Goal: Information Seeking & Learning: Learn about a topic

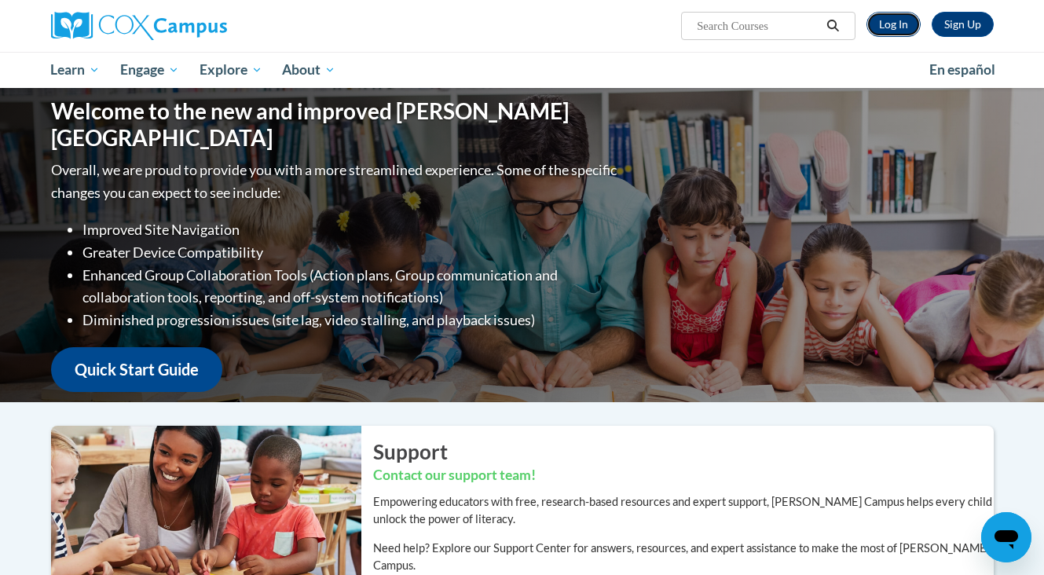
click at [909, 14] on link "Log In" at bounding box center [893, 24] width 54 height 25
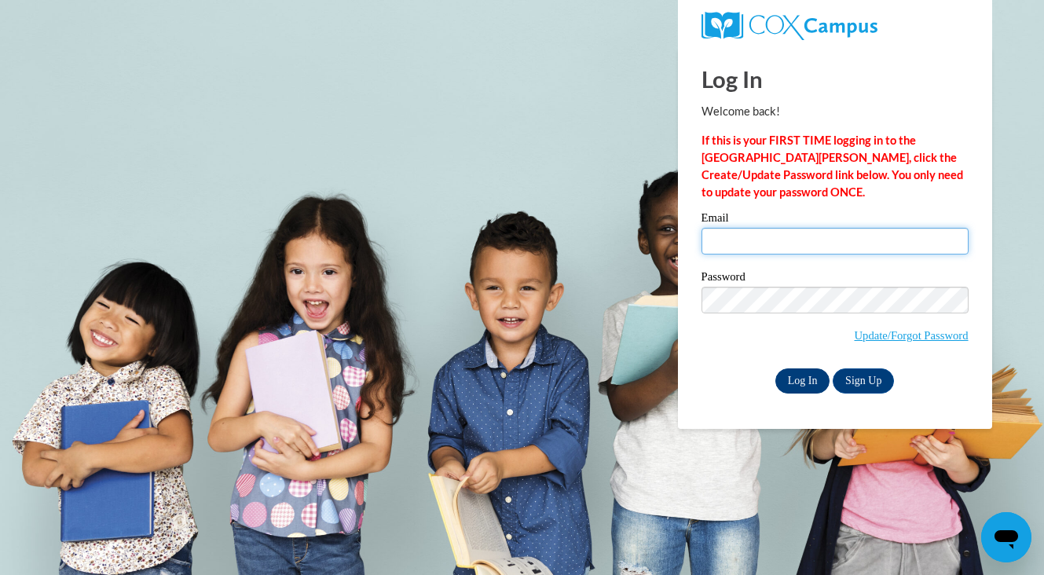
type input "cchiu10@gmail.com"
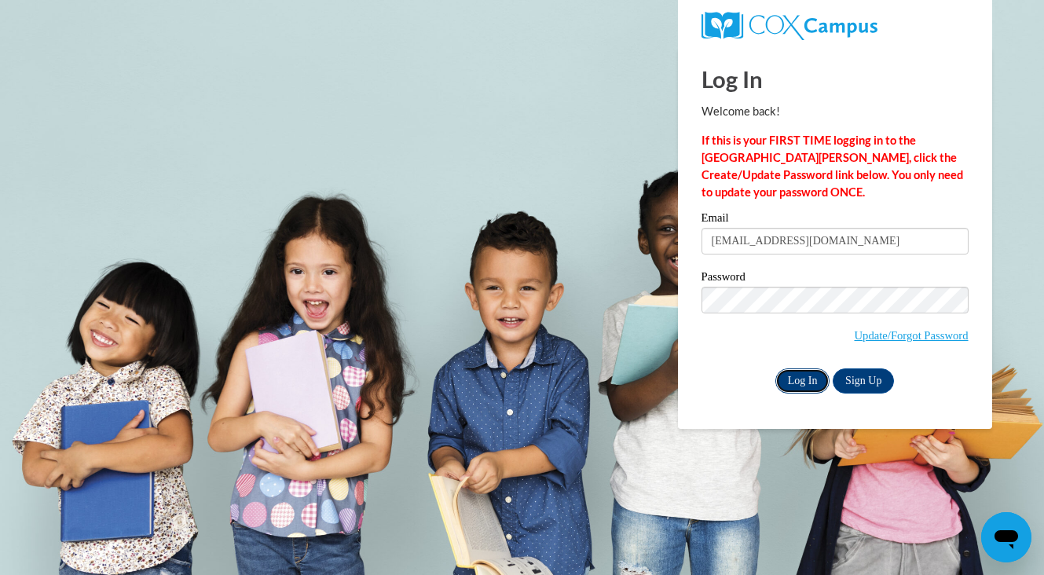
click at [814, 384] on input "Log In" at bounding box center [802, 380] width 55 height 25
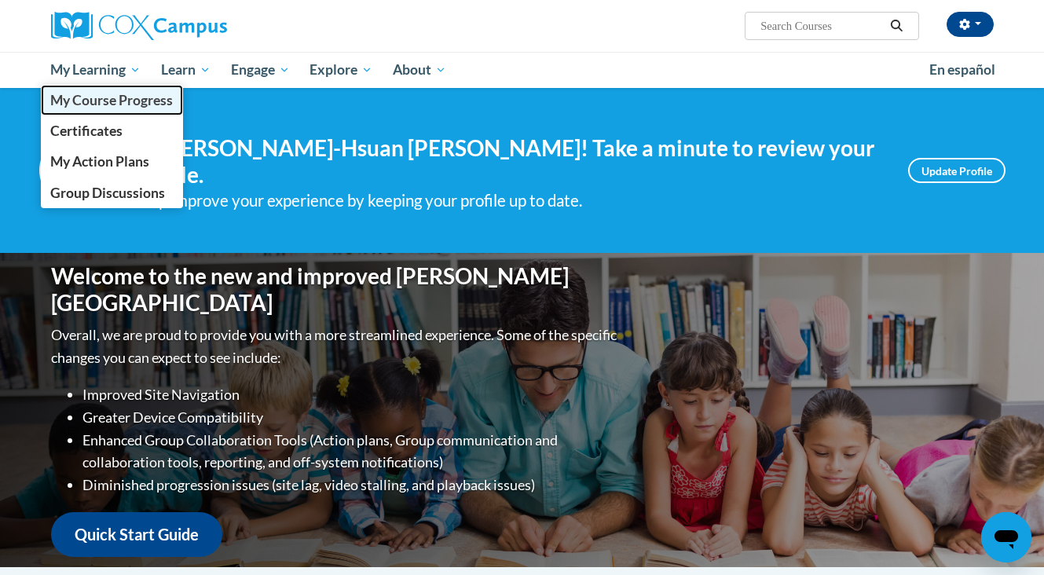
click at [107, 102] on span "My Course Progress" at bounding box center [111, 100] width 123 height 16
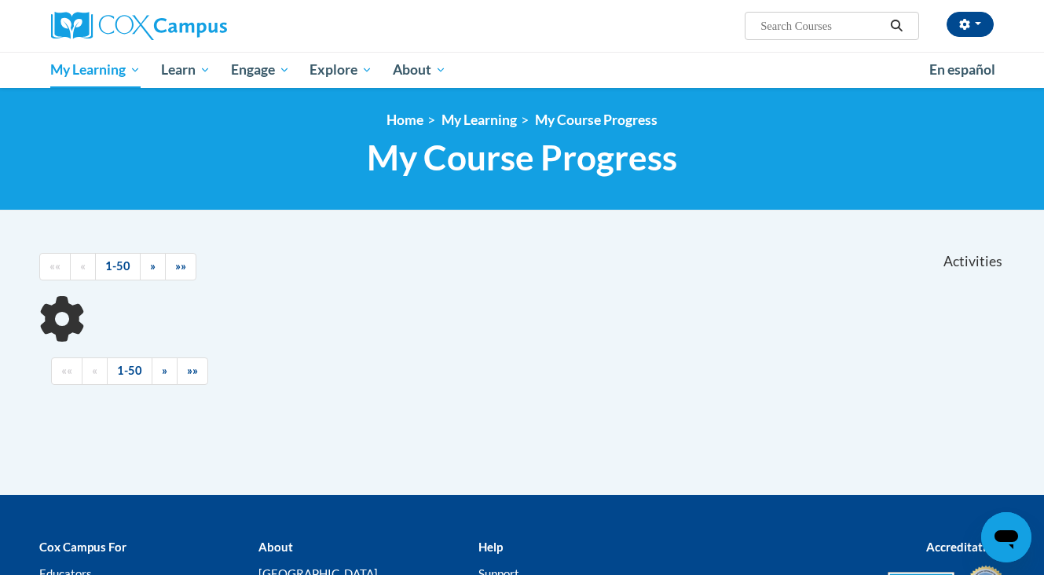
scroll to position [97, 0]
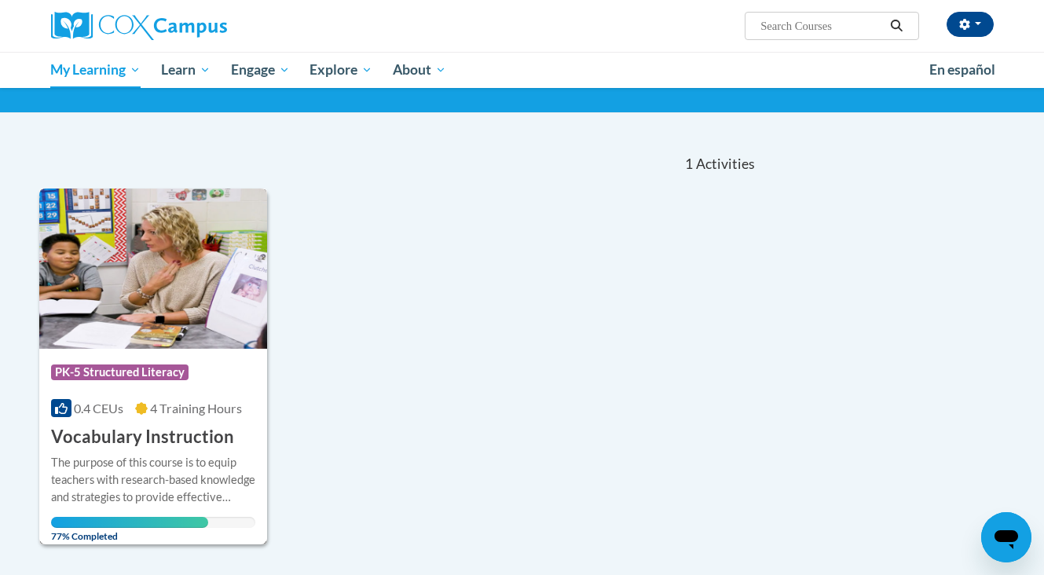
click at [202, 427] on h3 "Vocabulary Instruction" at bounding box center [142, 437] width 183 height 24
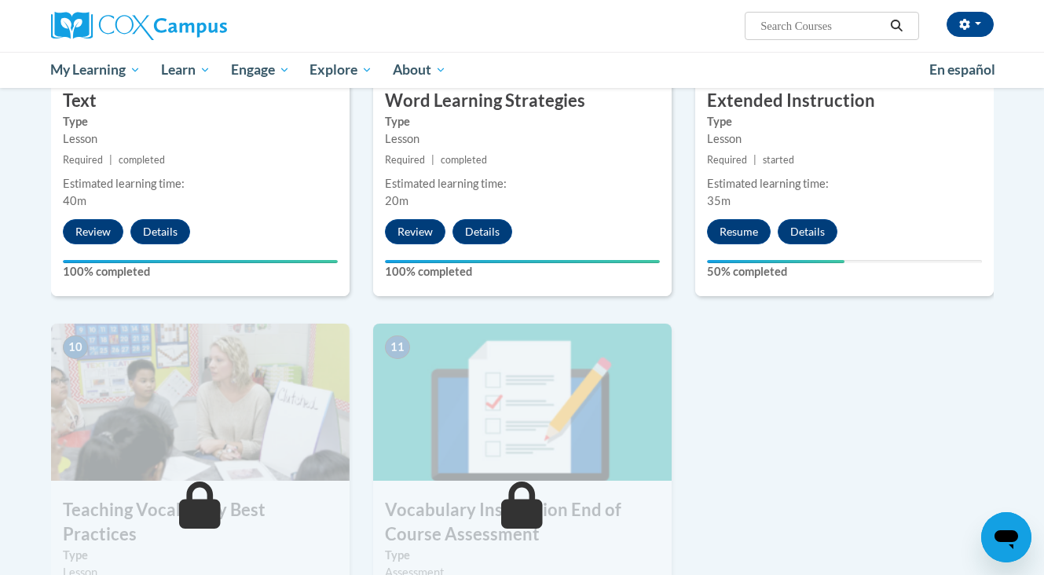
scroll to position [1360, 0]
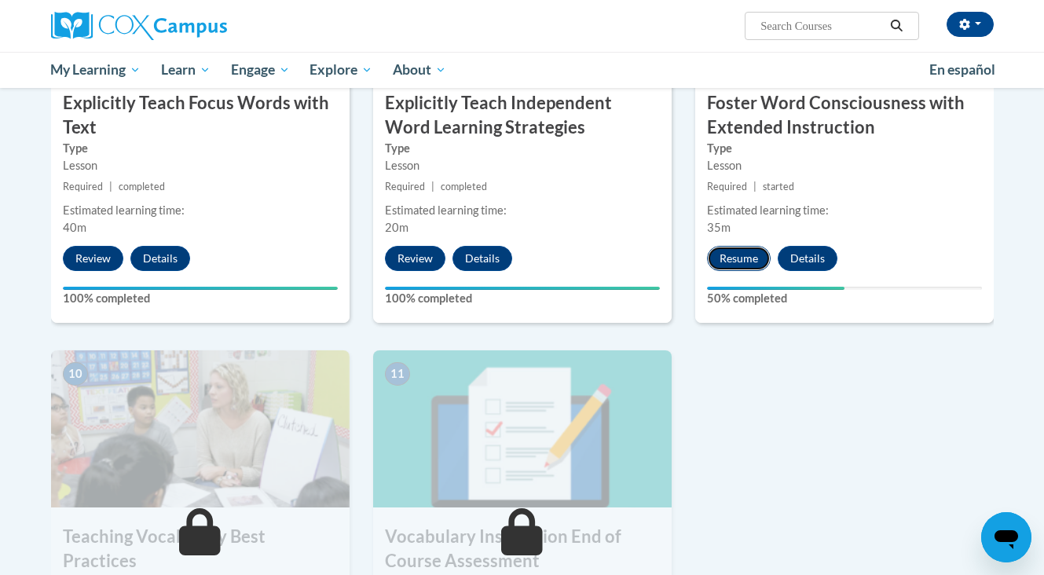
click at [755, 254] on button "Resume" at bounding box center [739, 258] width 64 height 25
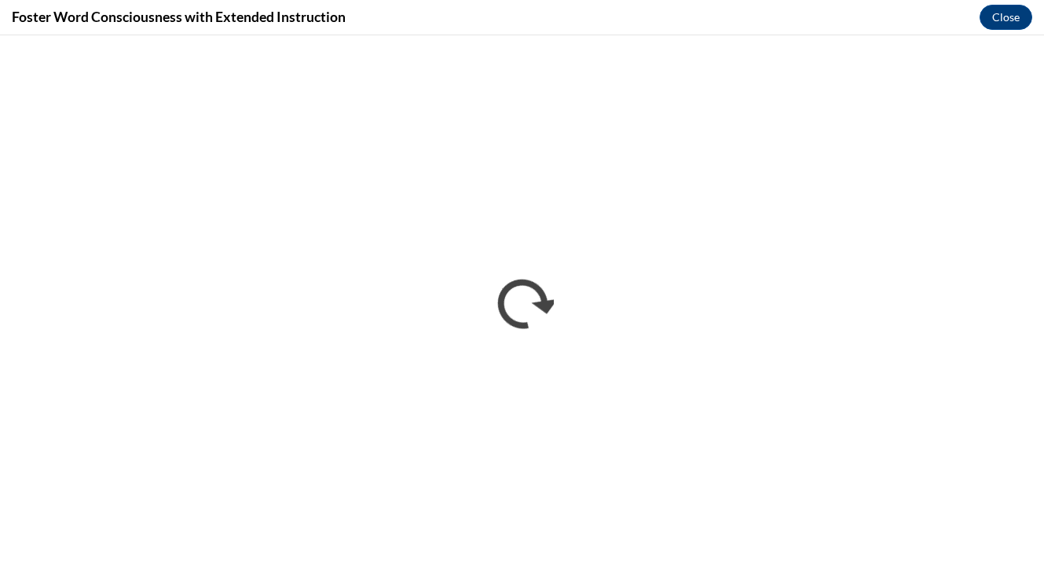
scroll to position [0, 0]
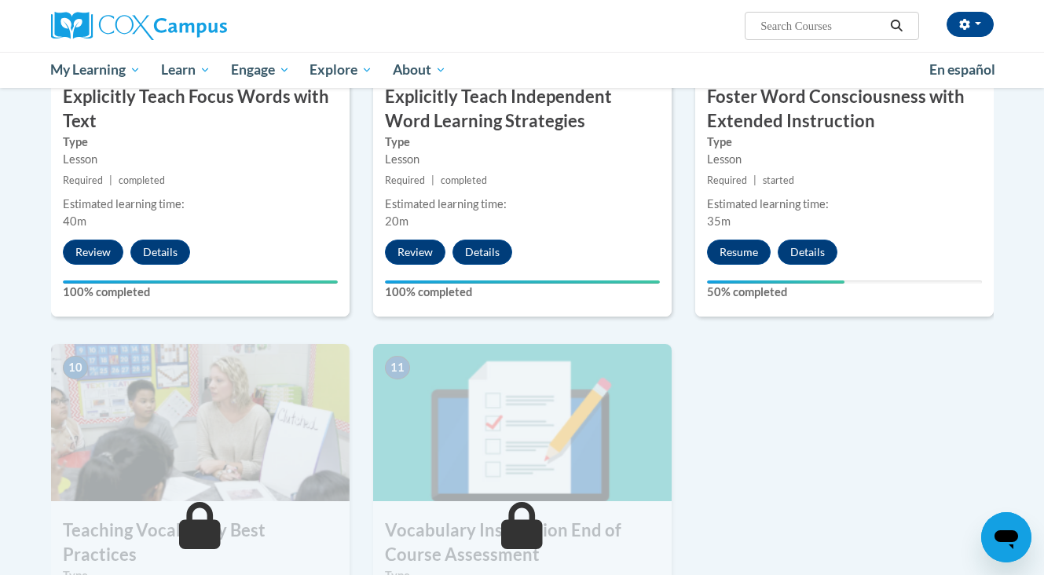
scroll to position [1306, 0]
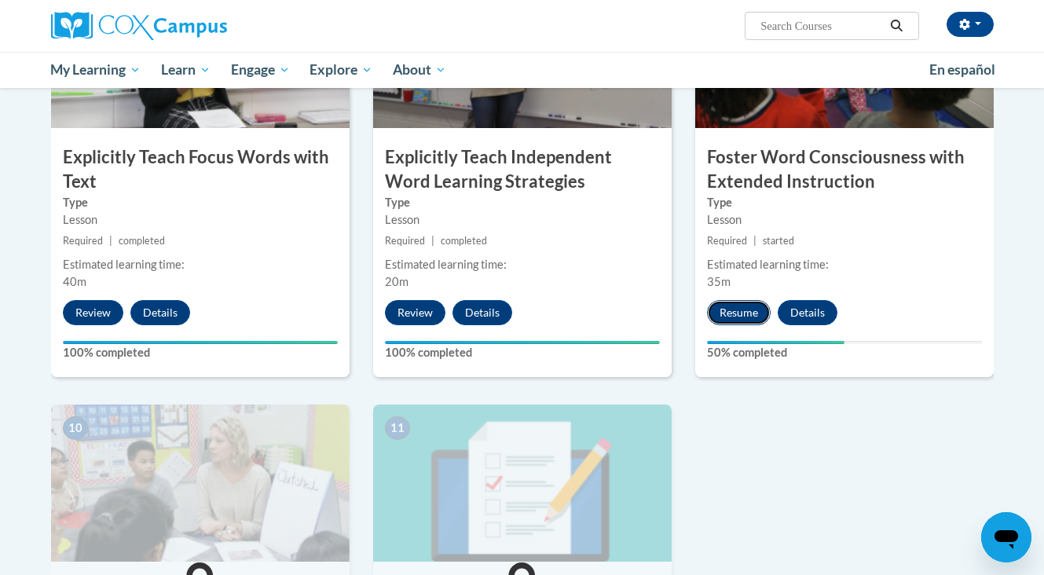
click at [726, 324] on button "Resume" at bounding box center [739, 312] width 64 height 25
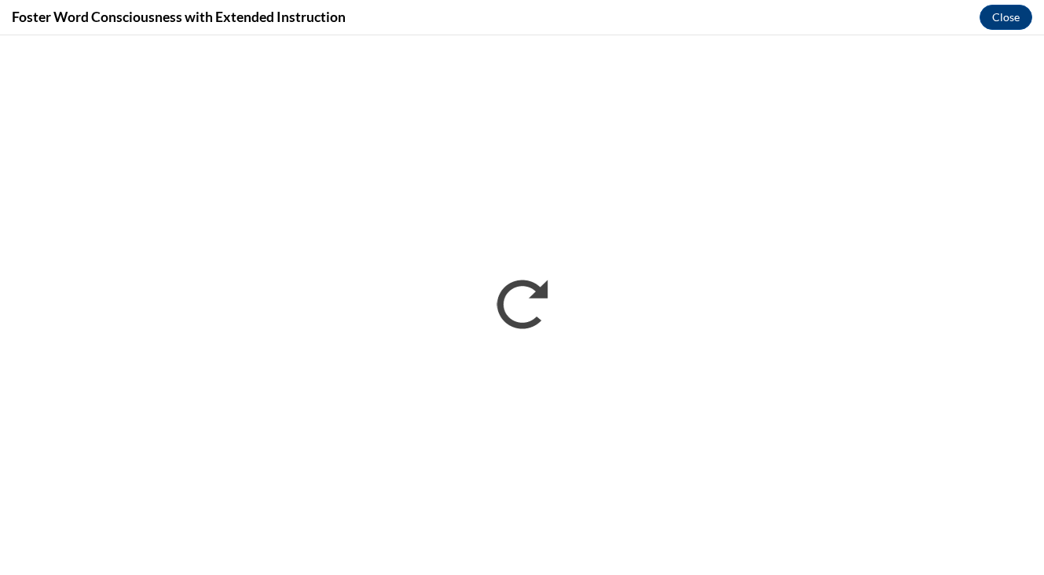
scroll to position [0, 0]
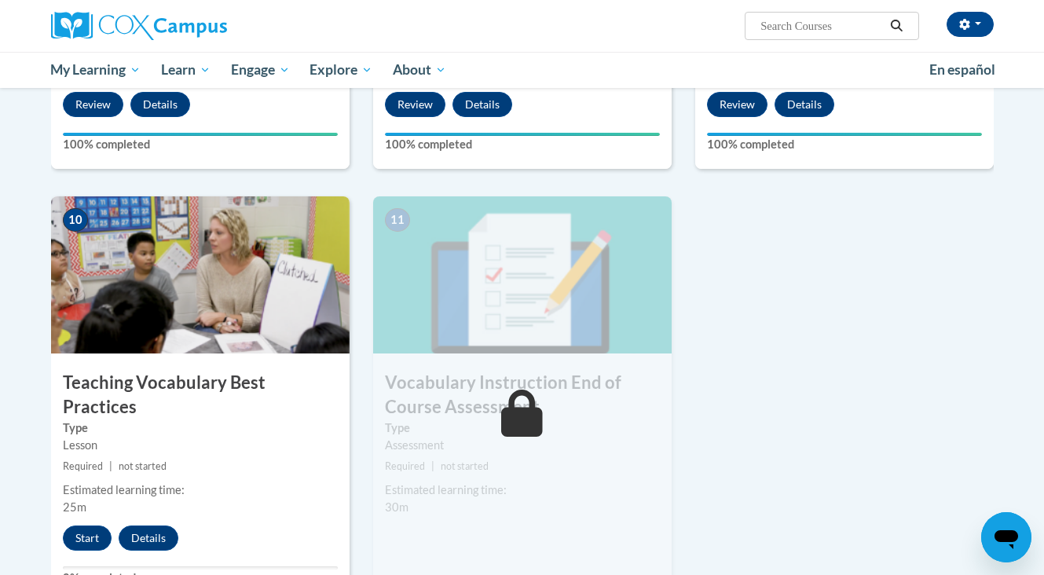
scroll to position [1512, 0]
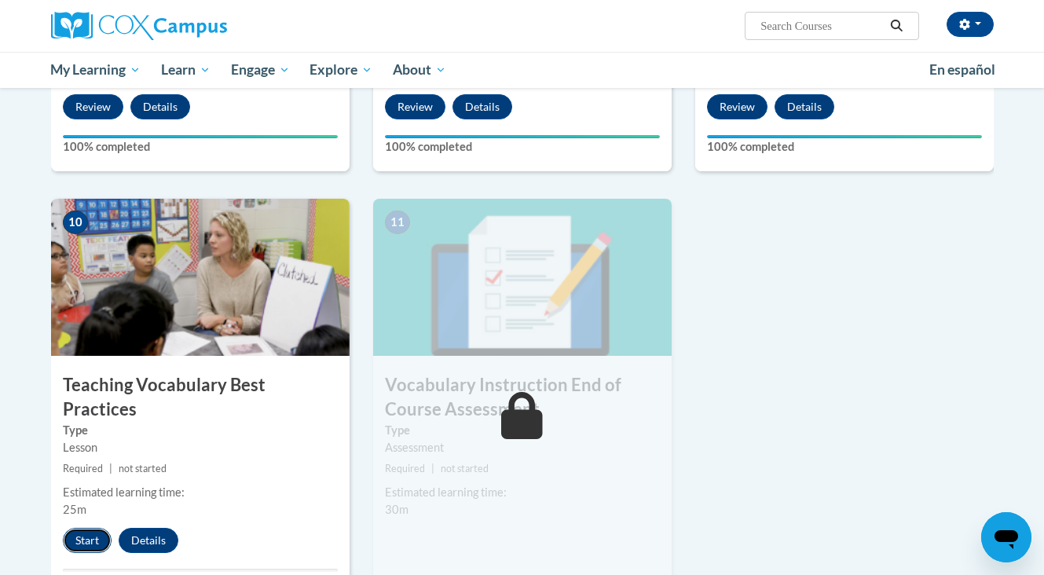
click at [76, 528] on button "Start" at bounding box center [87, 540] width 49 height 25
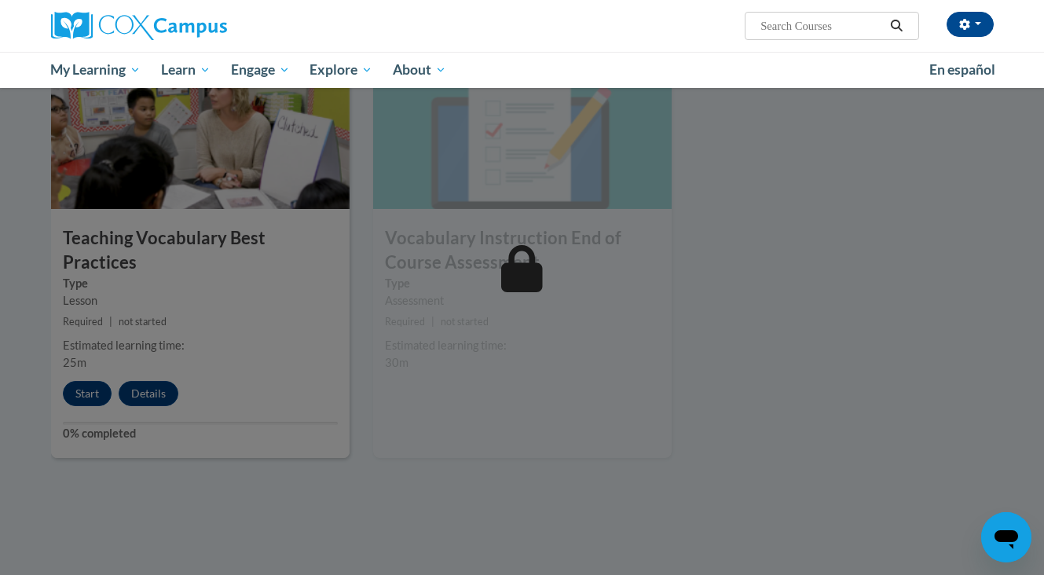
scroll to position [1659, 0]
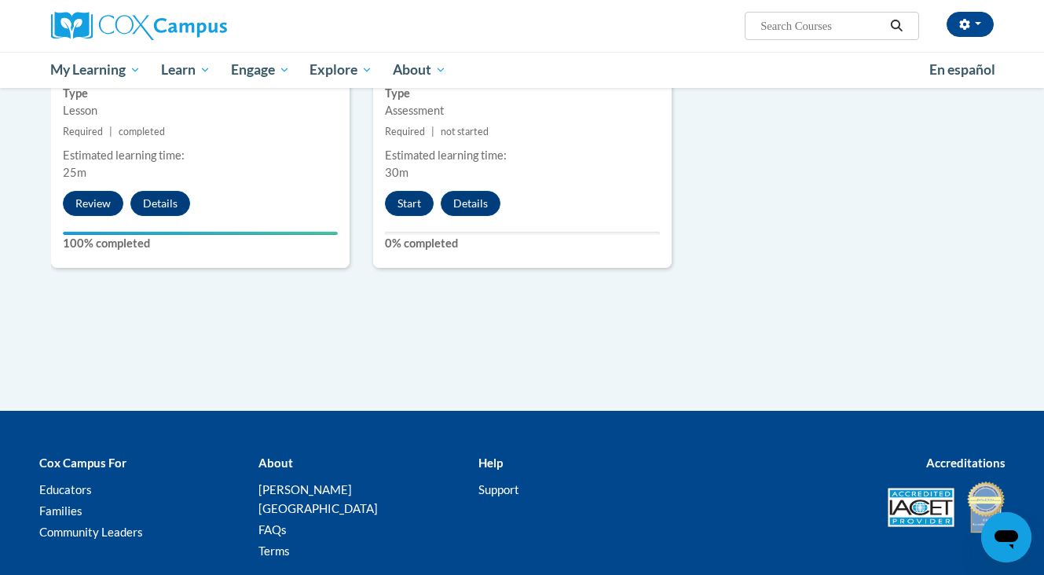
scroll to position [1794, 0]
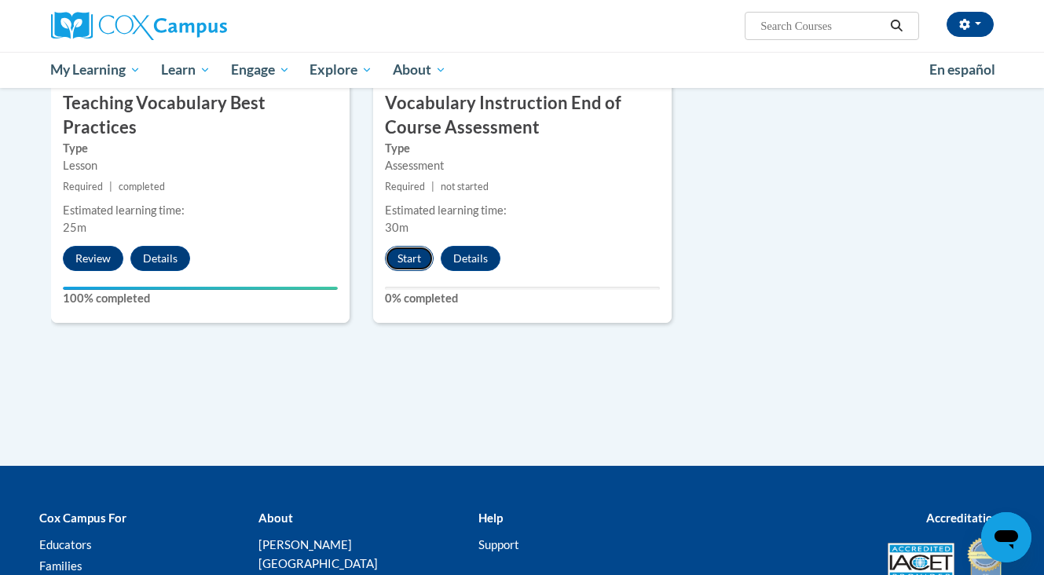
click at [415, 262] on button "Start" at bounding box center [409, 258] width 49 height 25
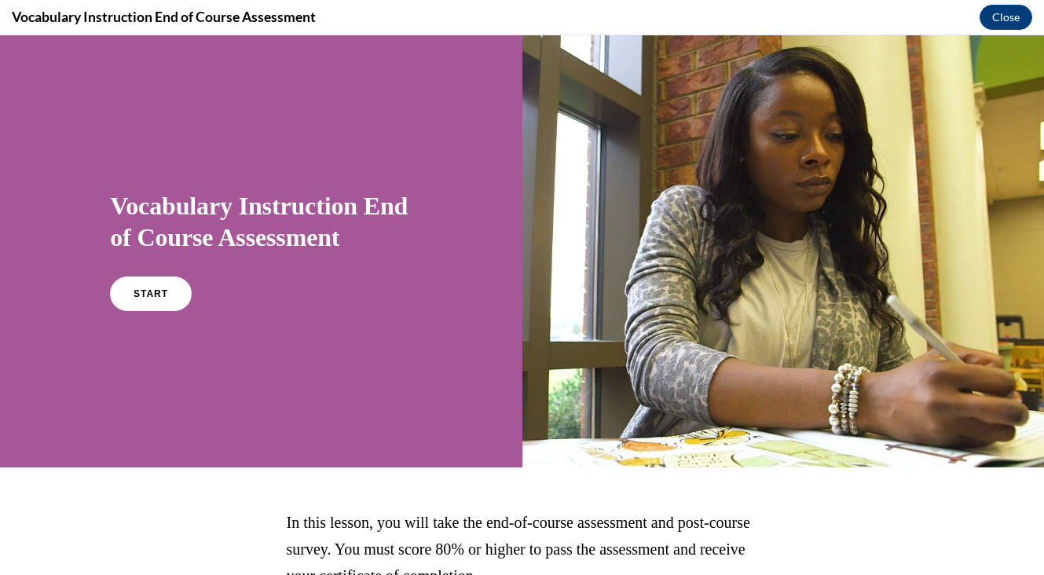
scroll to position [141, 0]
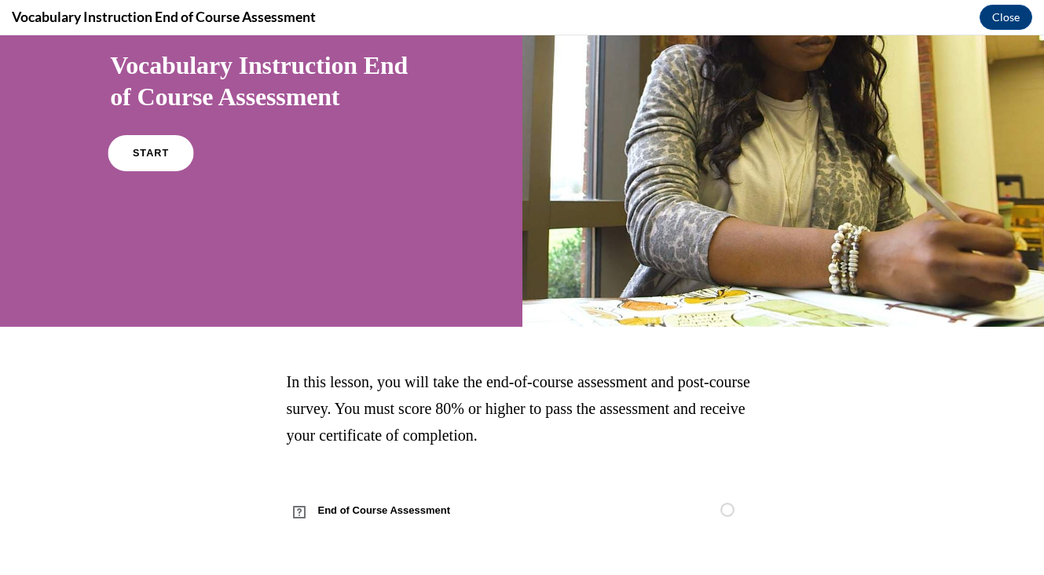
click at [164, 156] on span "START" at bounding box center [151, 154] width 36 height 12
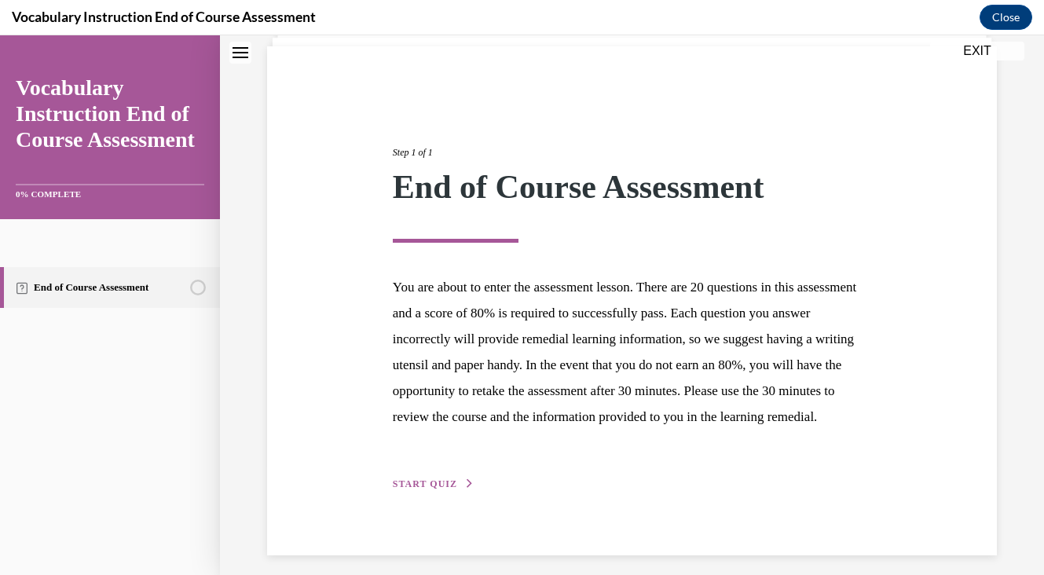
scroll to position [146, 0]
